Goal: Task Accomplishment & Management: Use online tool/utility

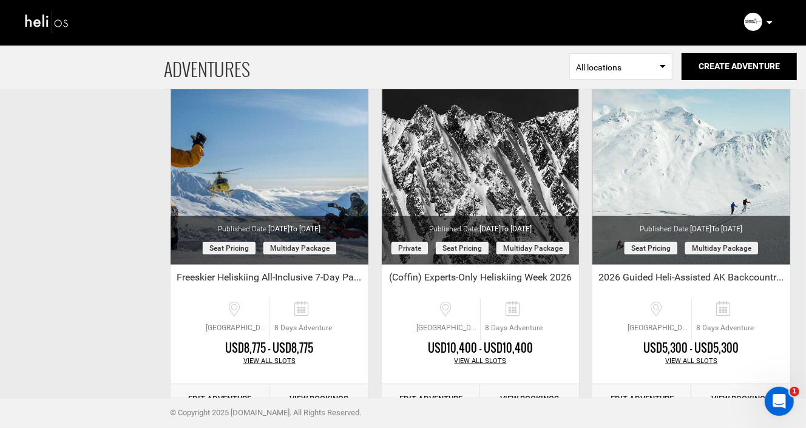
scroll to position [780, 0]
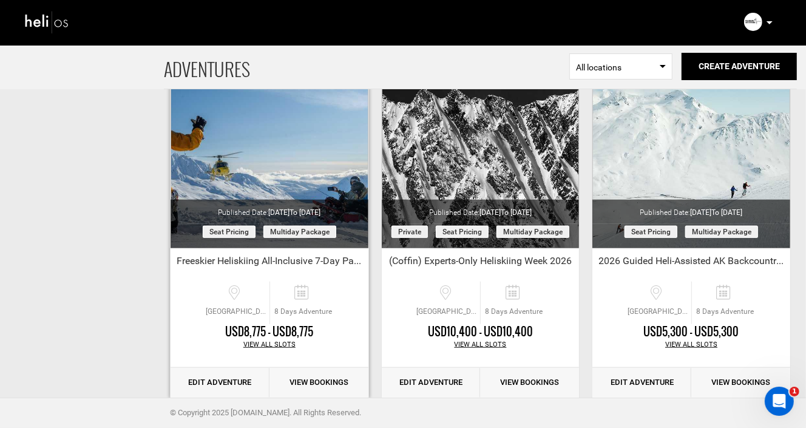
click at [214, 382] on link "Edit Adventure" at bounding box center [220, 383] width 99 height 30
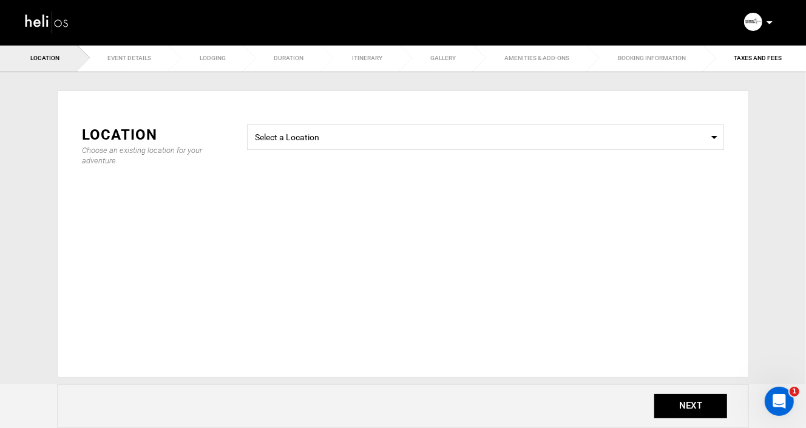
type input "Freeskier Heliskiing All-Inclusive 7-Day Package - Early Season"
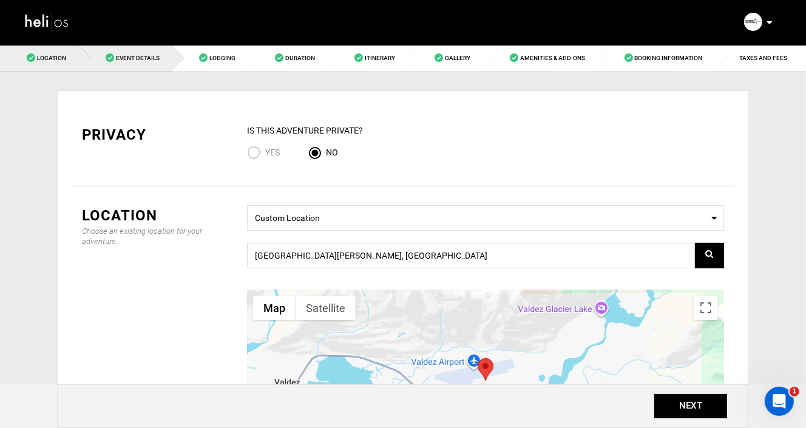
click at [126, 51] on link "Event Details" at bounding box center [126, 57] width 94 height 27
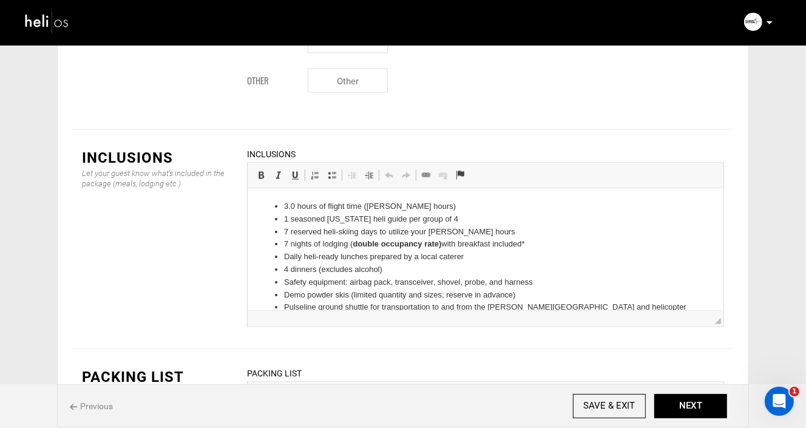
scroll to position [1487, 0]
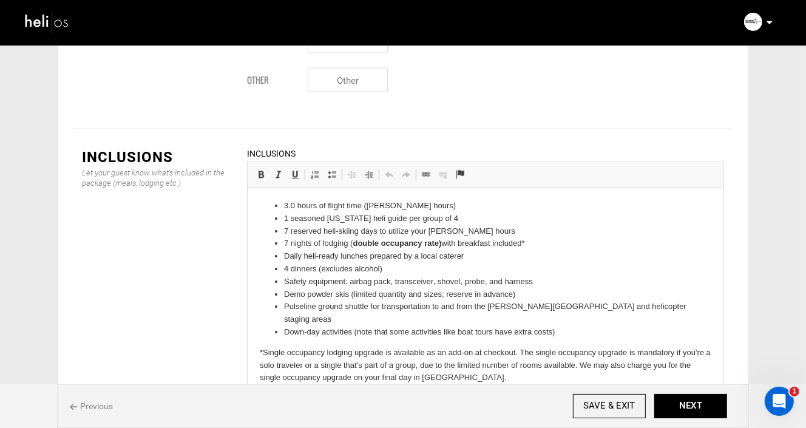
drag, startPoint x: 965, startPoint y: 440, endPoint x: 717, endPoint y: 383, distance: 254.4
drag, startPoint x: 557, startPoint y: 321, endPoint x: 248, endPoint y: 220, distance: 325.3
click at [557, 326] on li "Down-day activities (note that some activities like boat tours have extra costs)" at bounding box center [485, 332] width 403 height 13
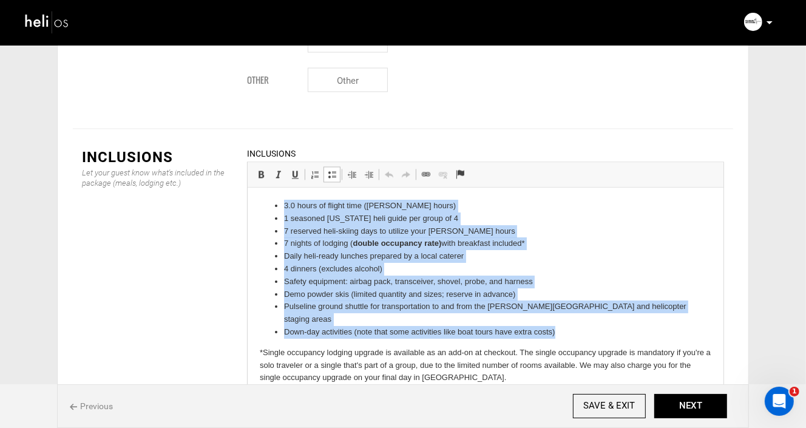
drag, startPoint x: 557, startPoint y: 319, endPoint x: 268, endPoint y: 207, distance: 310.1
click at [268, 207] on ul "3.0 hours of flight time ([PERSON_NAME] hours) 1 seasoned [US_STATE] heli guide…" at bounding box center [485, 269] width 452 height 139
copy ul "3.0 hours of flight time ([PERSON_NAME] hours) 1 seasoned [US_STATE] heli guide…"
